Goal: Task Accomplishment & Management: Manage account settings

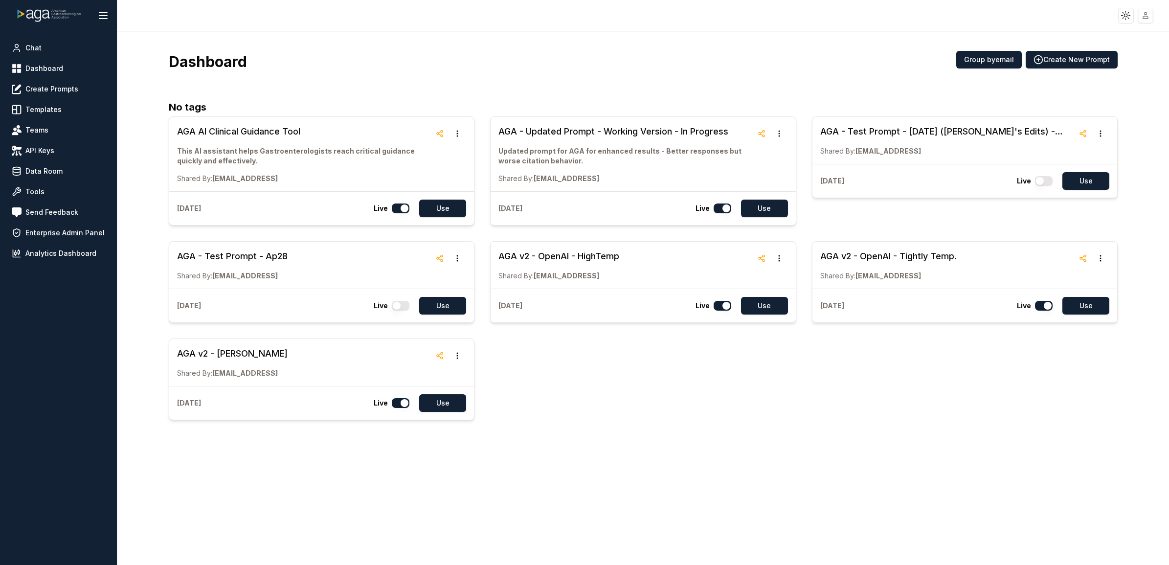
click at [1150, 17] on html "Toggle theme Toggle user menu Chat Dashboard Create Prompts Templates Teams API…" at bounding box center [584, 282] width 1169 height 565
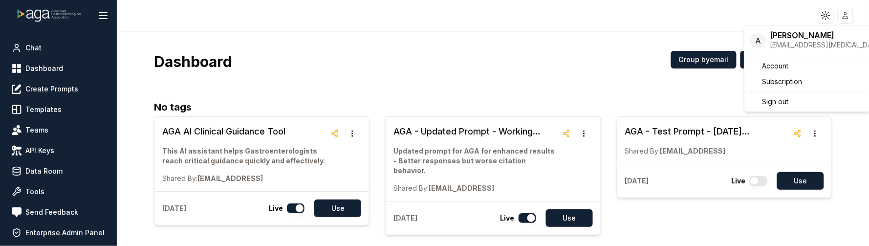
click at [123, 108] on html "Toggle theme Toggle user menu Chat Dashboard Create Prompts Templates Teams API…" at bounding box center [434, 123] width 869 height 246
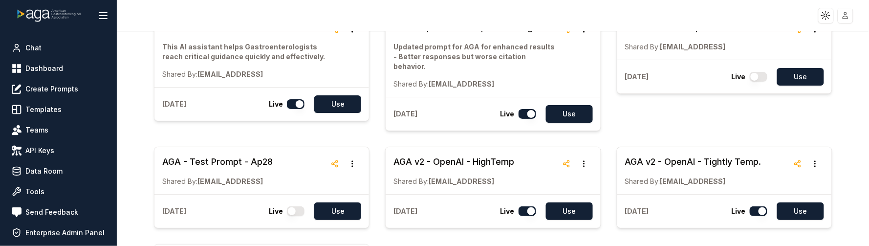
scroll to position [122, 0]
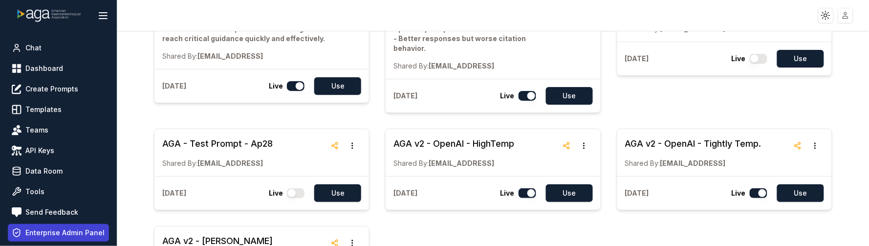
click at [76, 236] on span "Enterprise Admin Panel" at bounding box center [64, 233] width 79 height 10
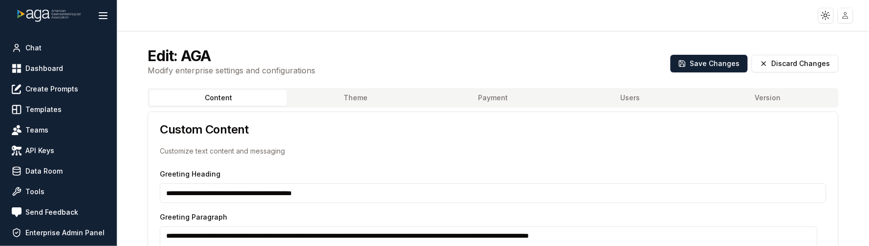
click at [352, 87] on div "Edit: AGA Modify enterprise settings and configurations Save Changes Discard Ch…" at bounding box center [493, 61] width 714 height 53
click at [407, 93] on button "Theme" at bounding box center [355, 98] width 137 height 16
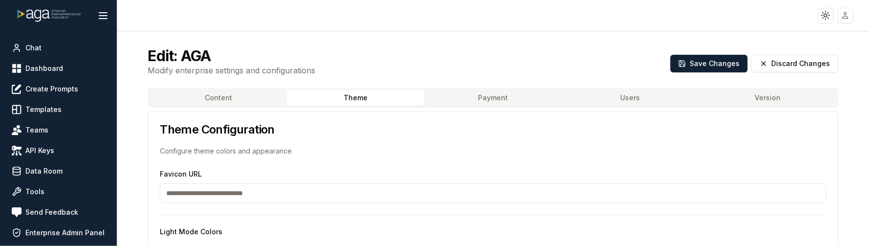
click at [512, 93] on button "Payment" at bounding box center [492, 98] width 137 height 16
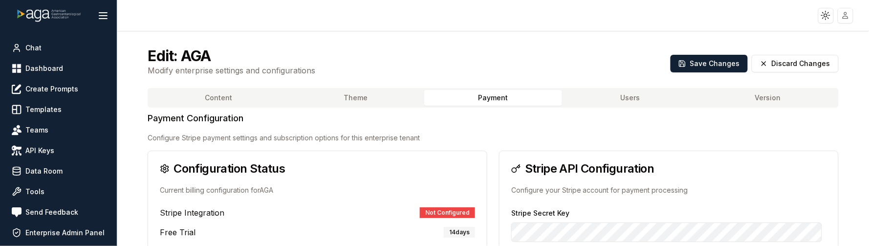
type input "**********"
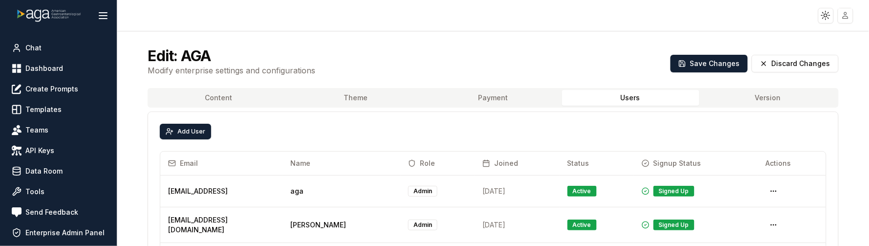
click at [643, 95] on button "Users" at bounding box center [630, 98] width 137 height 16
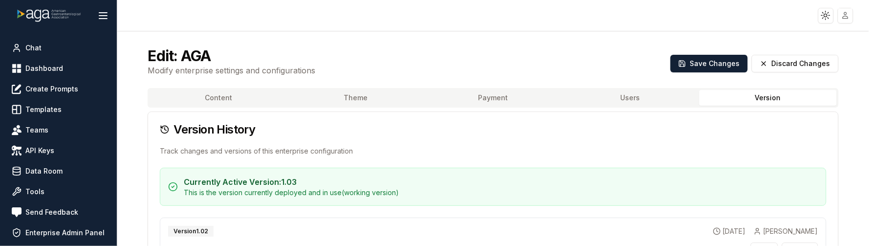
click at [752, 94] on button "Version" at bounding box center [768, 98] width 137 height 16
click at [198, 98] on button "Content" at bounding box center [218, 98] width 137 height 16
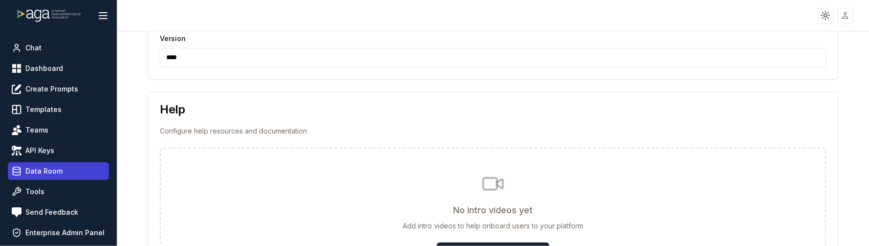
scroll to position [23, 0]
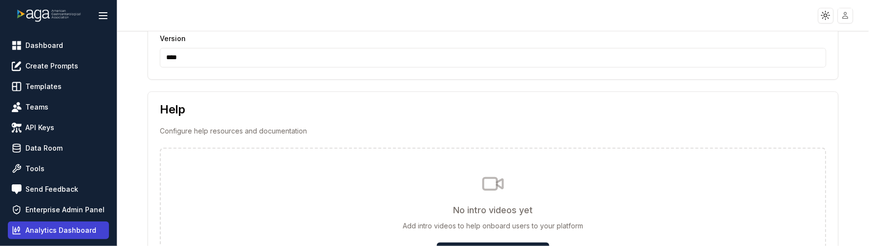
click at [43, 233] on span "Analytics Dashboard" at bounding box center [60, 230] width 71 height 10
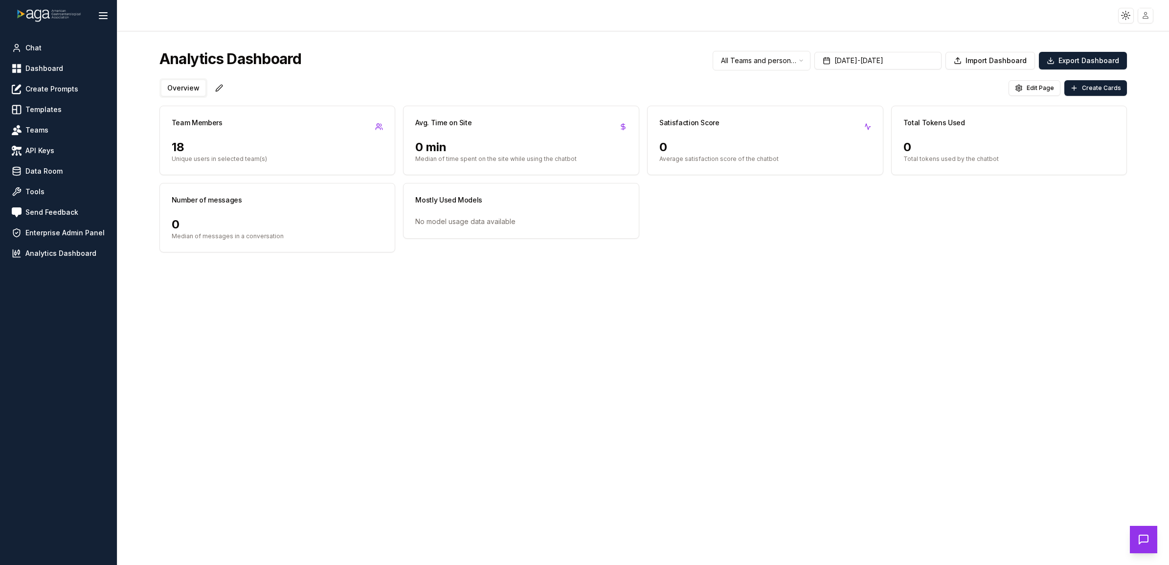
click at [177, 90] on button "Overview" at bounding box center [183, 88] width 44 height 16
click at [801, 65] on html "Toggle theme Toggle user menu Chat Dashboard Create Prompts Templates Teams API…" at bounding box center [584, 282] width 1169 height 565
click at [776, 254] on html "Toggle theme Toggle user menu Chat Dashboard Create Prompts Templates Teams API…" at bounding box center [584, 282] width 1169 height 565
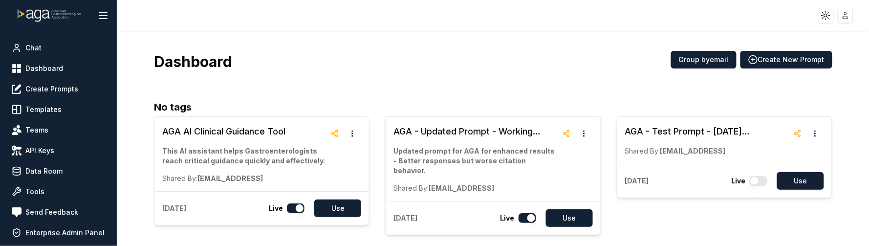
click at [845, 18] on html "Toggle theme Toggle user menu Chat Dashboard Create Prompts Templates Teams API…" at bounding box center [434, 123] width 869 height 246
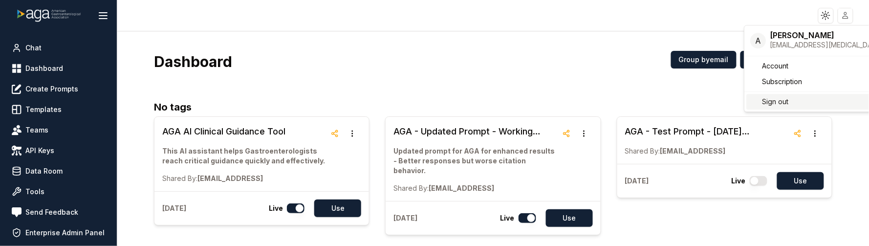
click at [830, 104] on div "Sign out" at bounding box center [844, 102] width 195 height 16
